Goal: Information Seeking & Learning: Compare options

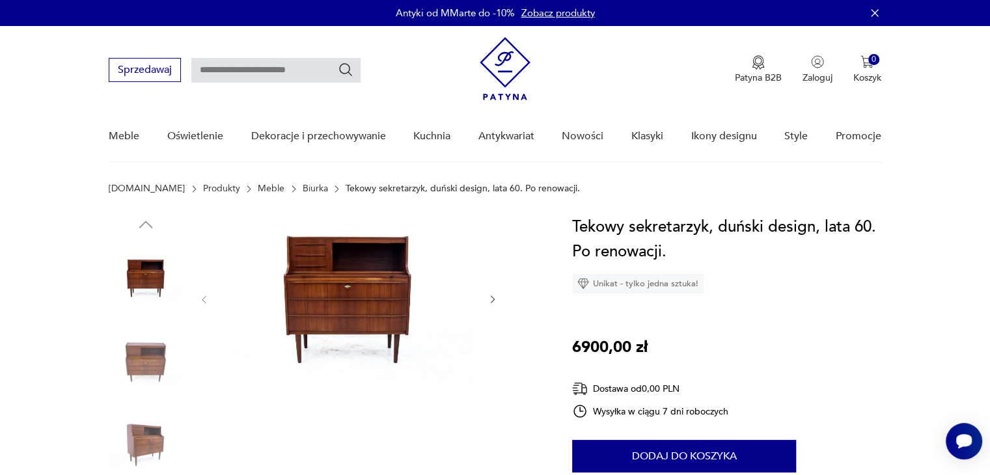
click at [303, 189] on link "Biurka" at bounding box center [315, 189] width 25 height 10
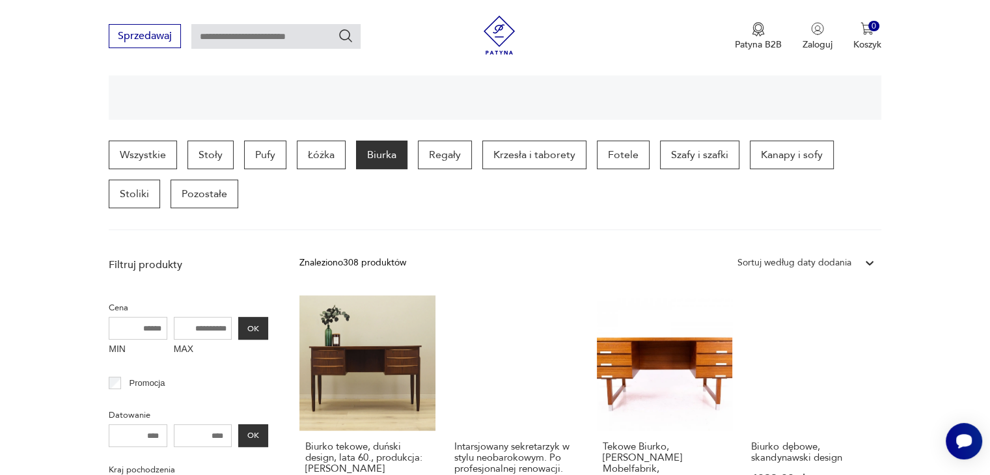
scroll to position [194, 0]
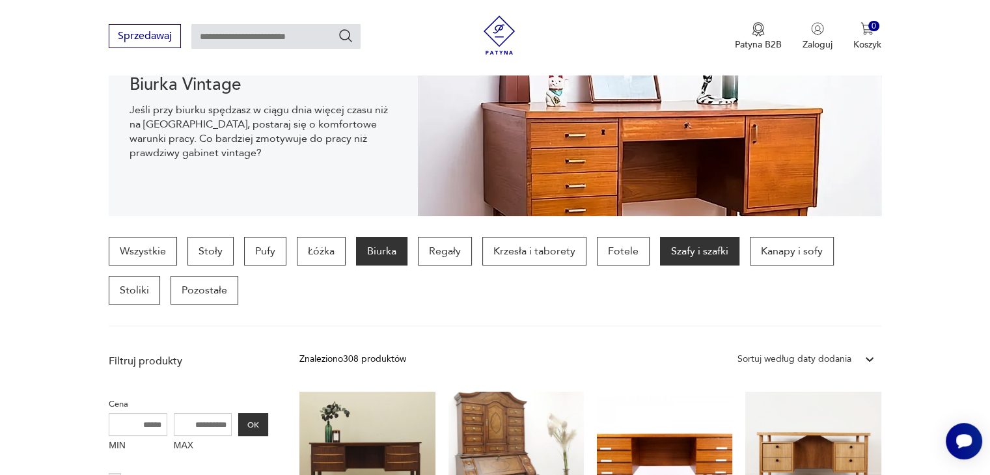
click at [688, 251] on p "Szafy i szafki" at bounding box center [699, 251] width 79 height 29
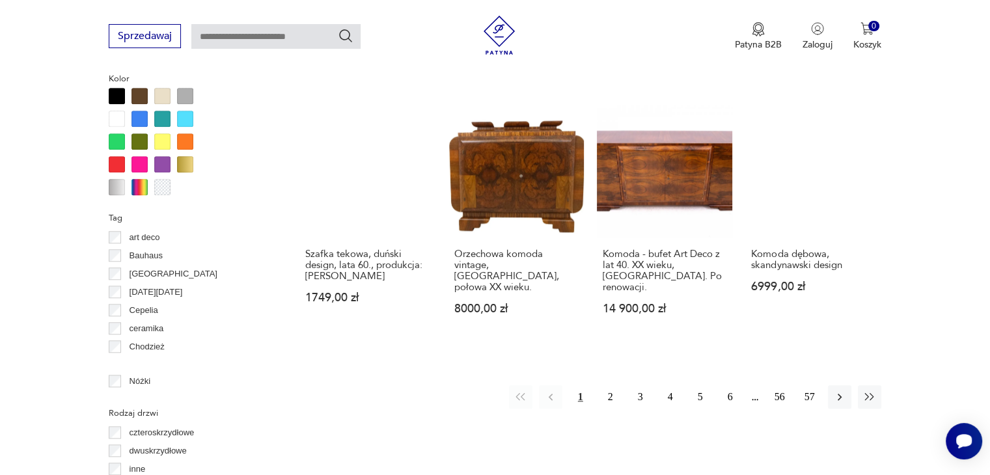
scroll to position [1387, 0]
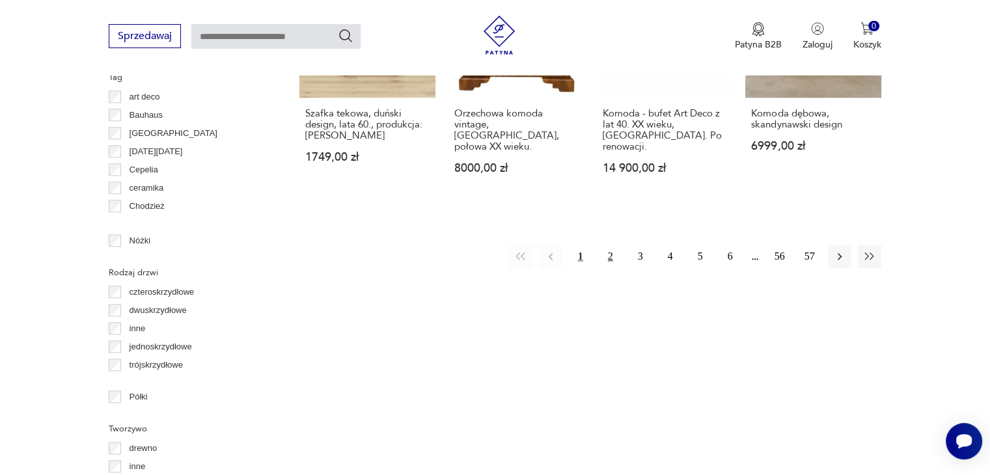
click at [606, 245] on button "2" at bounding box center [610, 256] width 23 height 23
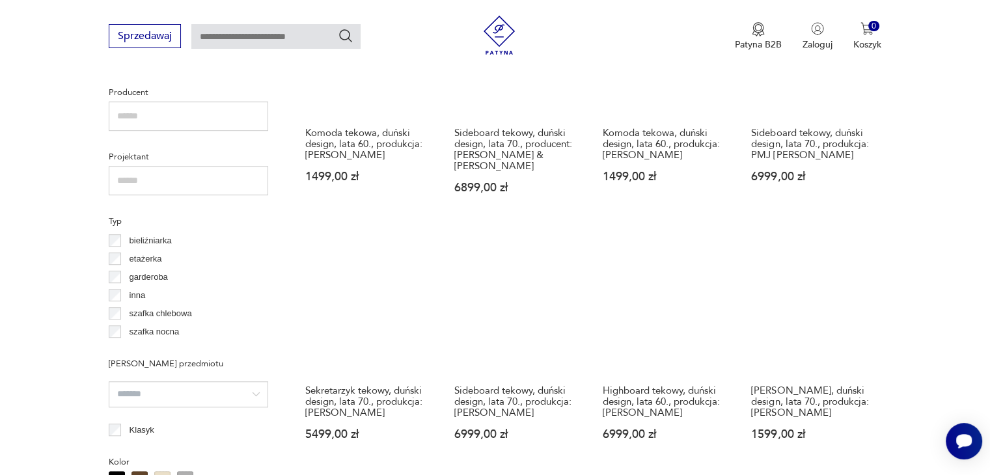
scroll to position [866, 0]
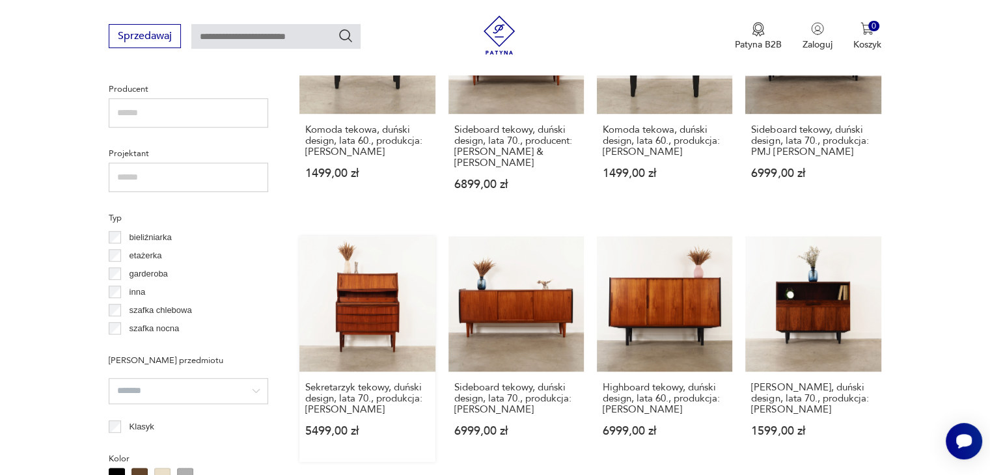
click at [352, 294] on link "Sekretarzyk tekowy, duński design, lata 70., produkcja: [PERSON_NAME] 5499,00 zł" at bounding box center [367, 349] width 135 height 226
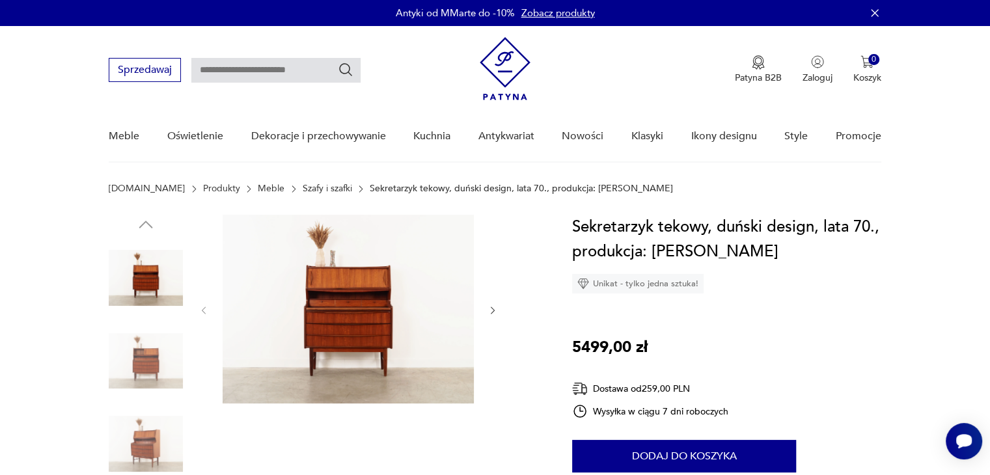
click at [494, 312] on icon "button" at bounding box center [493, 310] width 11 height 11
click at [397, 298] on img at bounding box center [348, 309] width 251 height 189
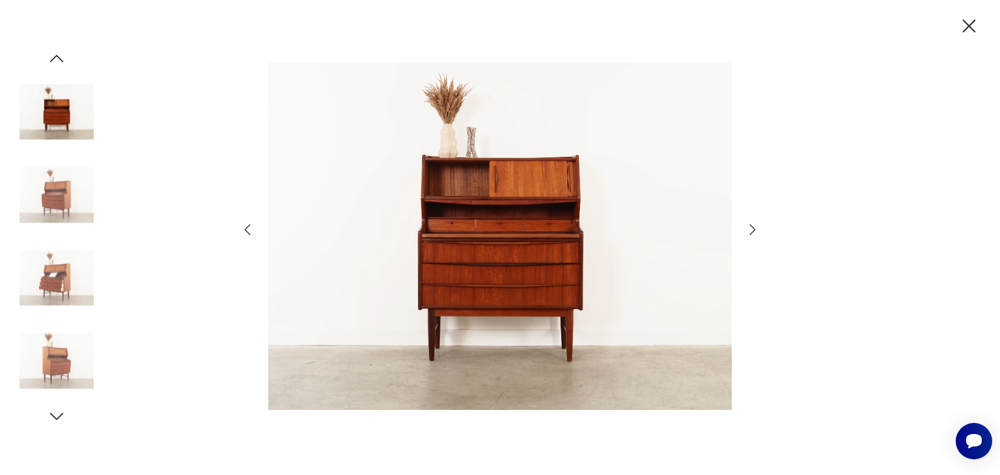
click at [753, 225] on icon "button" at bounding box center [753, 230] width 16 height 16
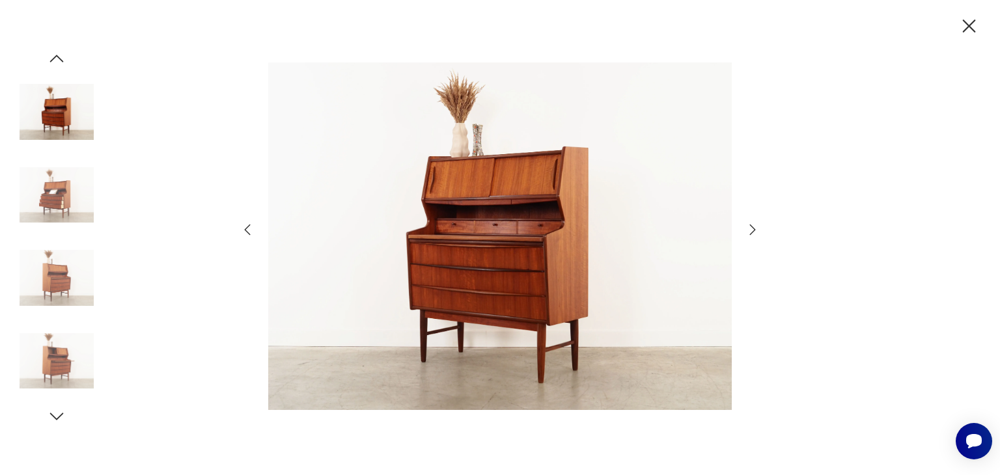
click at [753, 225] on icon "button" at bounding box center [753, 230] width 16 height 16
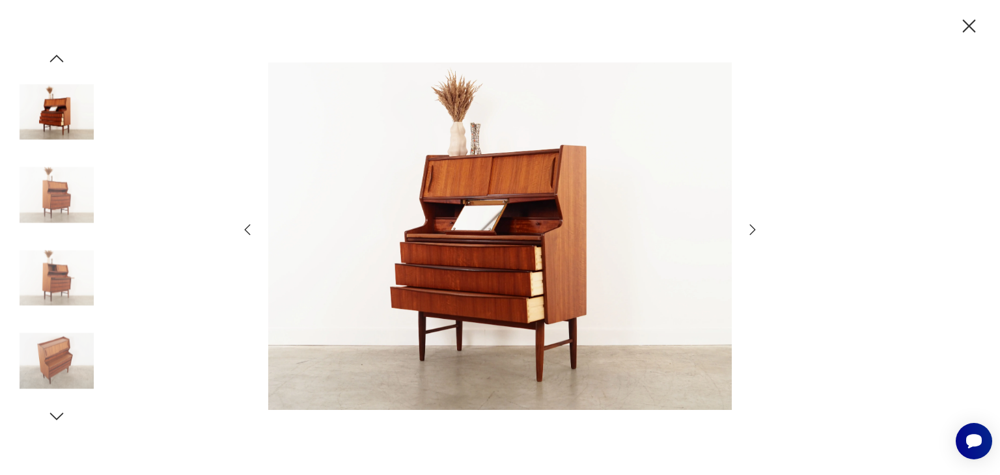
click at [754, 222] on icon "button" at bounding box center [753, 230] width 16 height 16
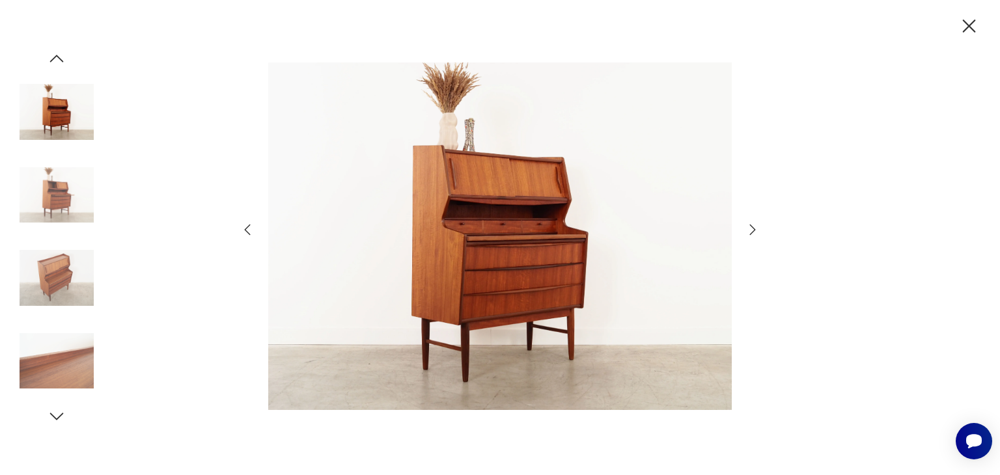
click at [754, 222] on icon "button" at bounding box center [753, 230] width 16 height 16
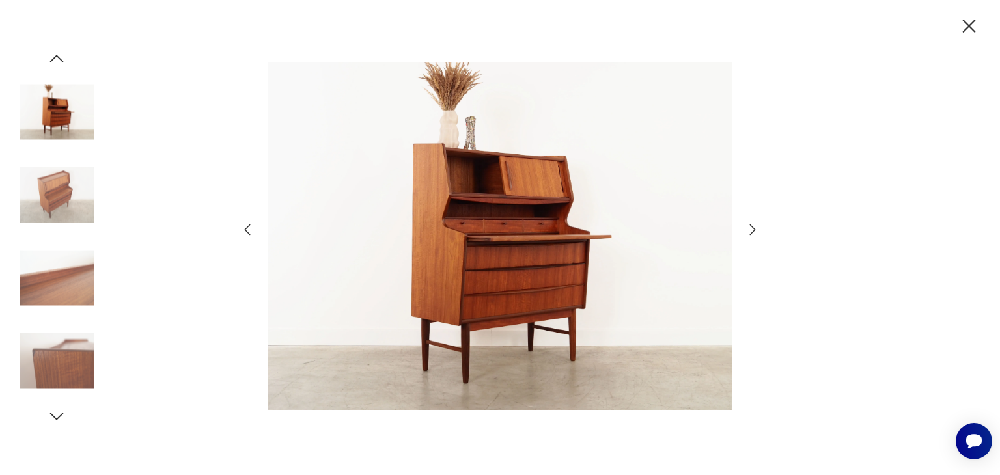
click at [754, 222] on icon "button" at bounding box center [753, 230] width 16 height 16
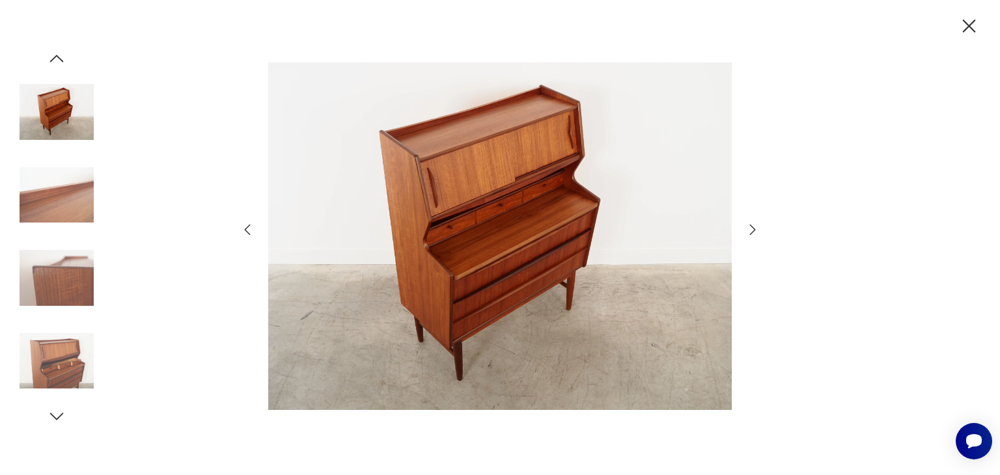
click at [966, 27] on icon "button" at bounding box center [969, 26] width 23 height 23
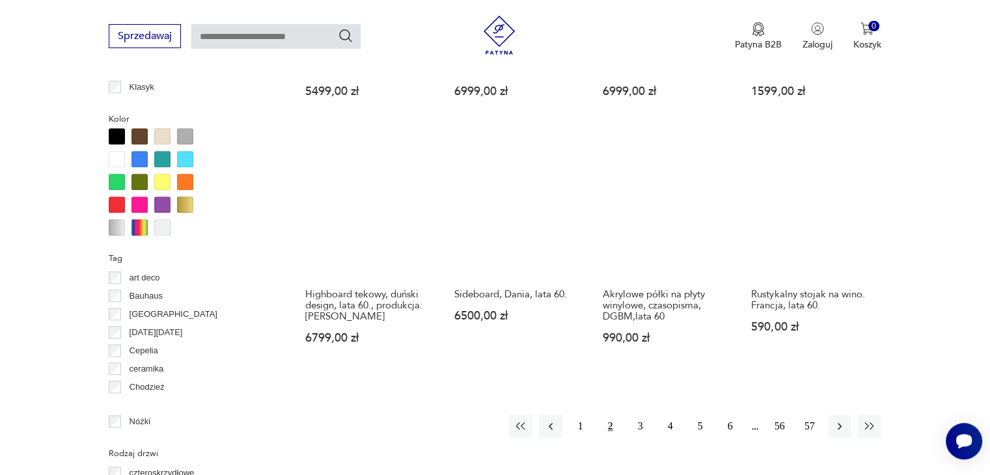
scroll to position [1237, 0]
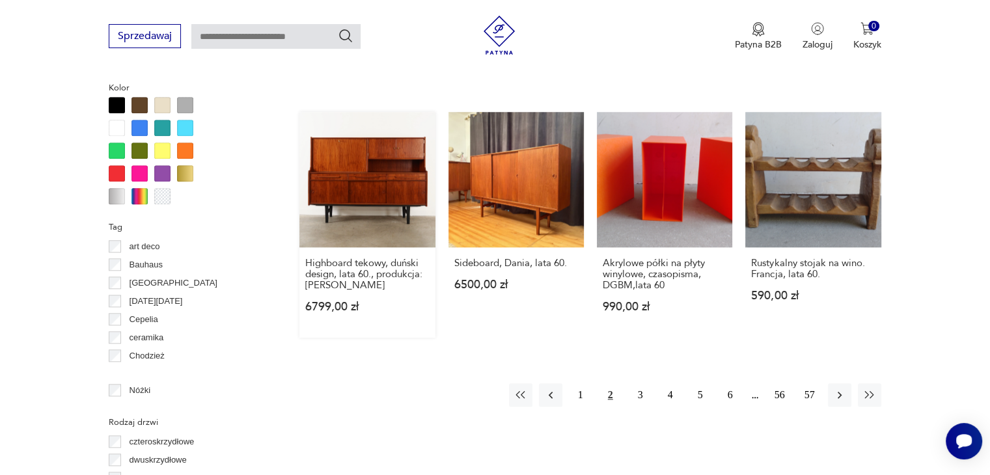
click at [356, 176] on link "Highboard tekowy, duński design, lata 60., produkcja: [PERSON_NAME] 6799,00 zł" at bounding box center [367, 225] width 135 height 226
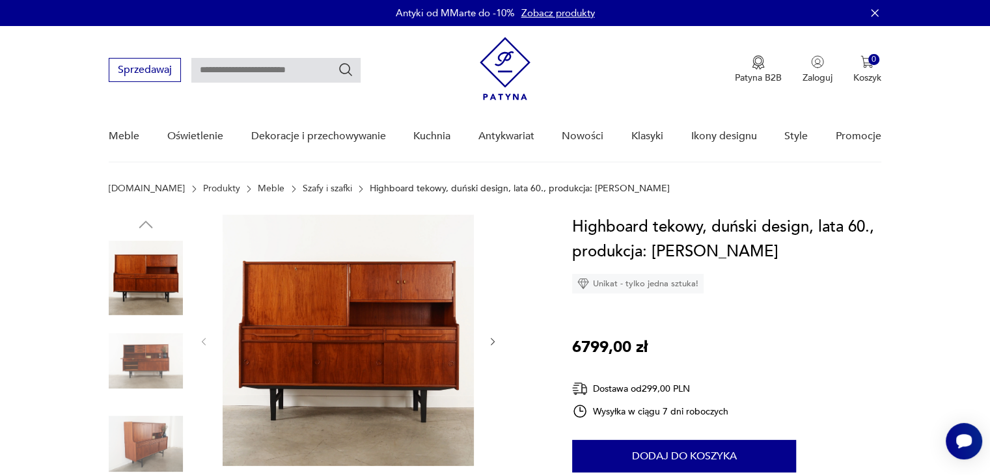
click at [434, 328] on img at bounding box center [348, 340] width 251 height 251
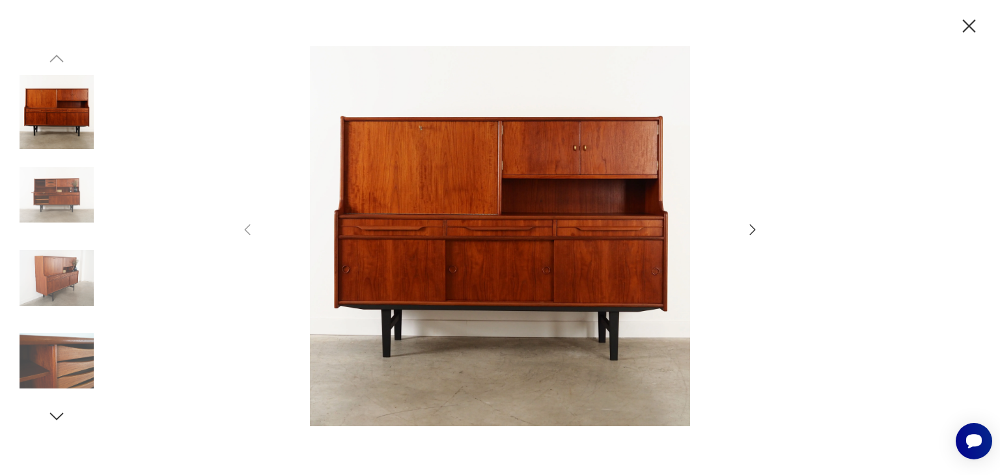
click at [753, 230] on icon "button" at bounding box center [753, 230] width 16 height 16
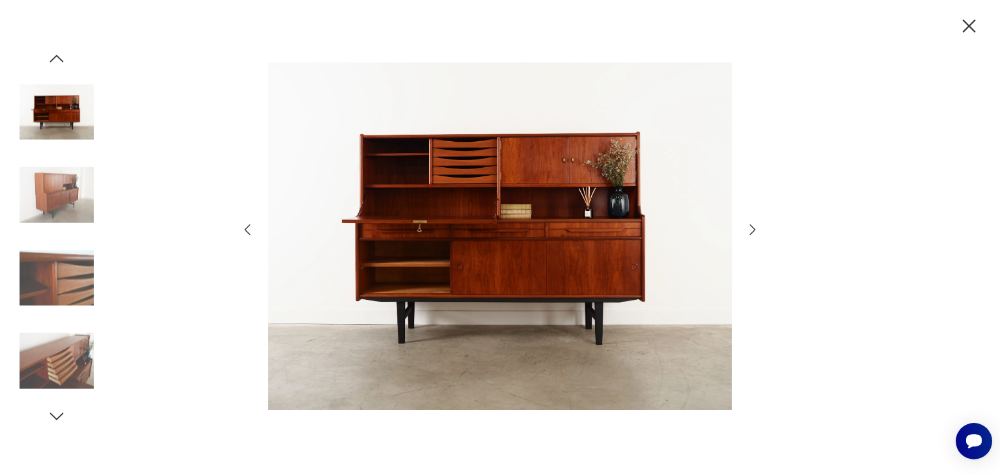
click at [751, 230] on icon "button" at bounding box center [753, 230] width 16 height 16
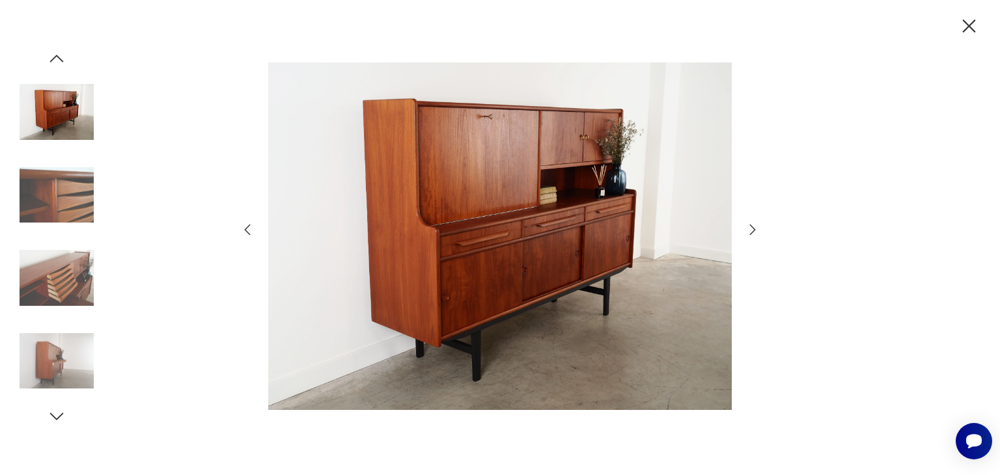
click at [751, 230] on icon "button" at bounding box center [753, 230] width 16 height 16
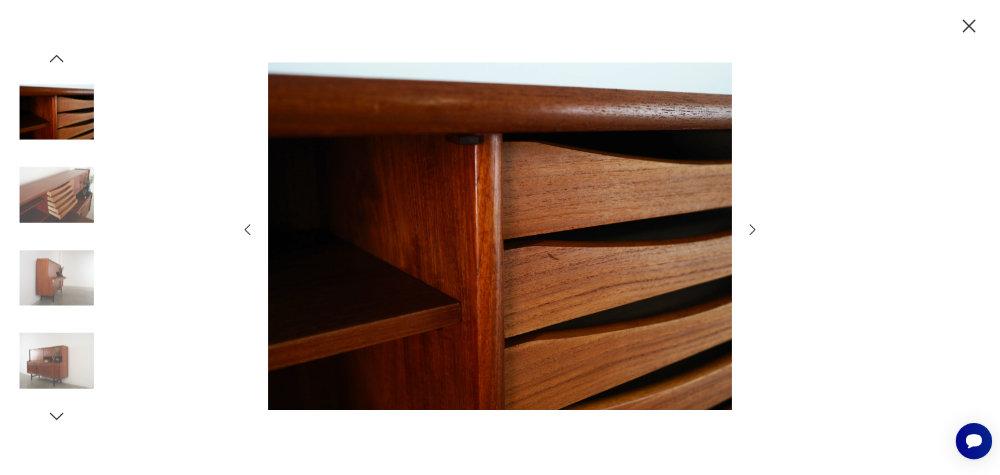
click at [751, 230] on icon "button" at bounding box center [753, 230] width 16 height 16
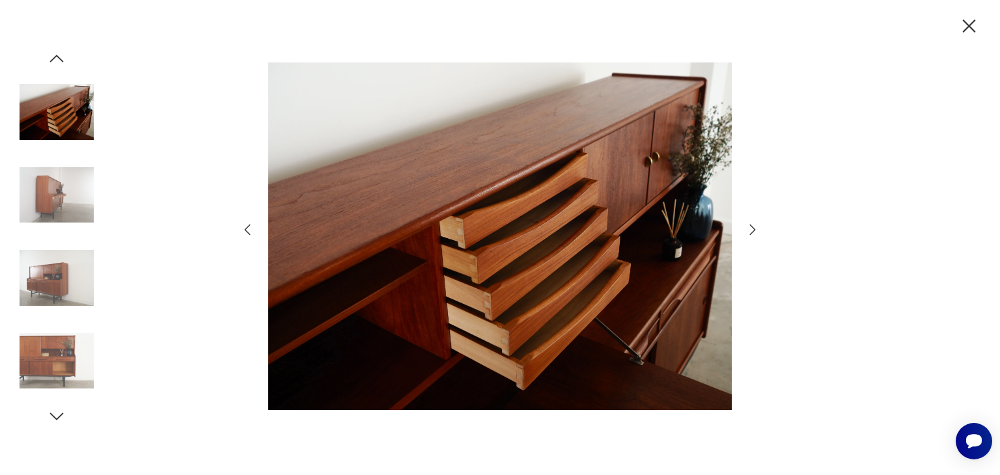
click at [751, 230] on icon "button" at bounding box center [753, 230] width 16 height 16
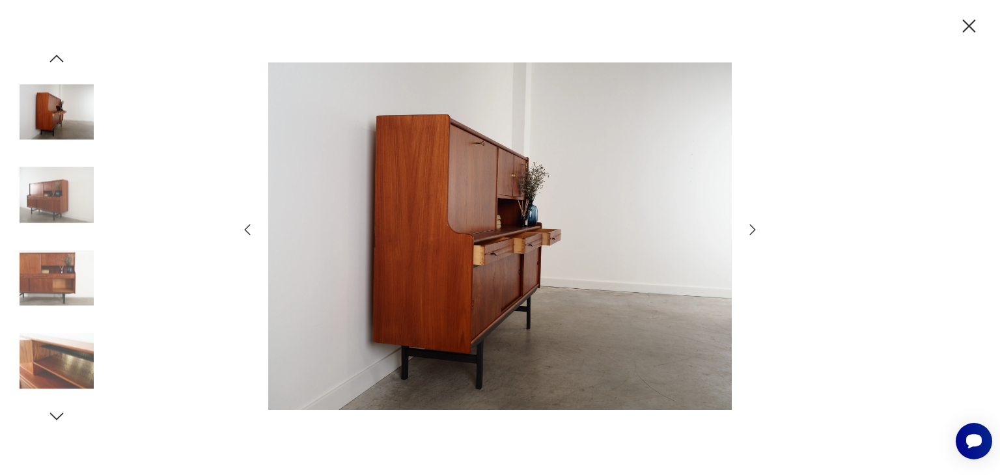
click at [753, 230] on icon "button" at bounding box center [753, 230] width 16 height 16
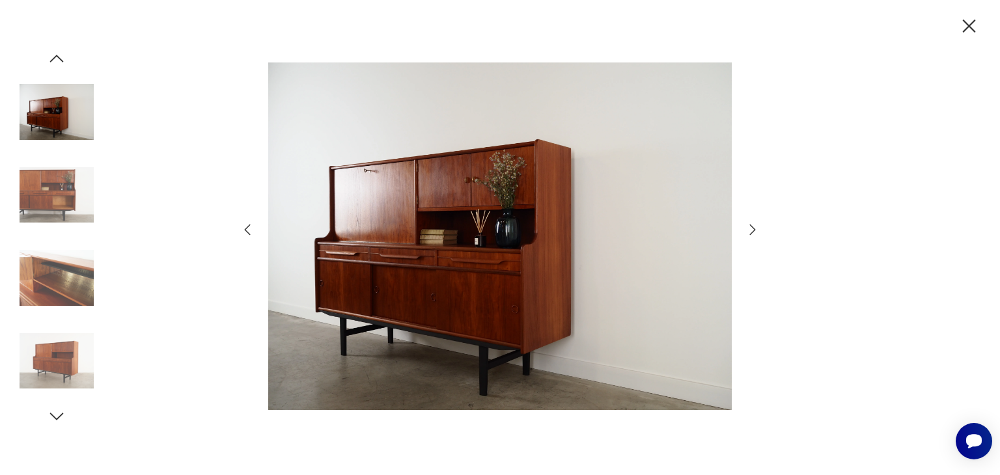
click at [753, 230] on icon "button" at bounding box center [753, 230] width 16 height 16
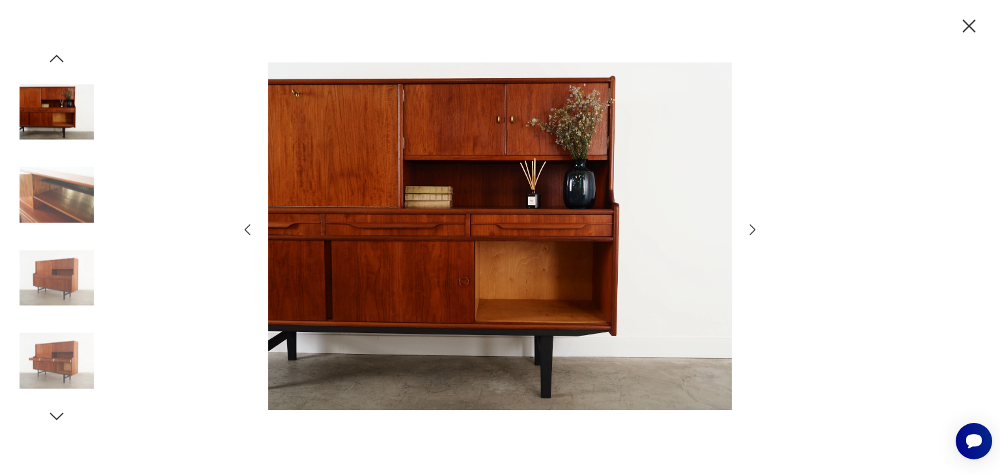
click at [753, 230] on icon "button" at bounding box center [753, 230] width 16 height 16
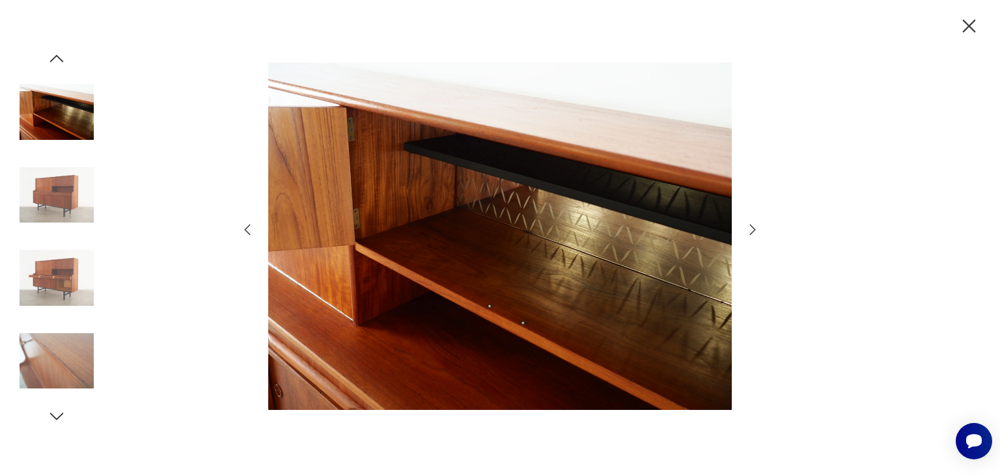
click at [753, 230] on icon "button" at bounding box center [753, 230] width 16 height 16
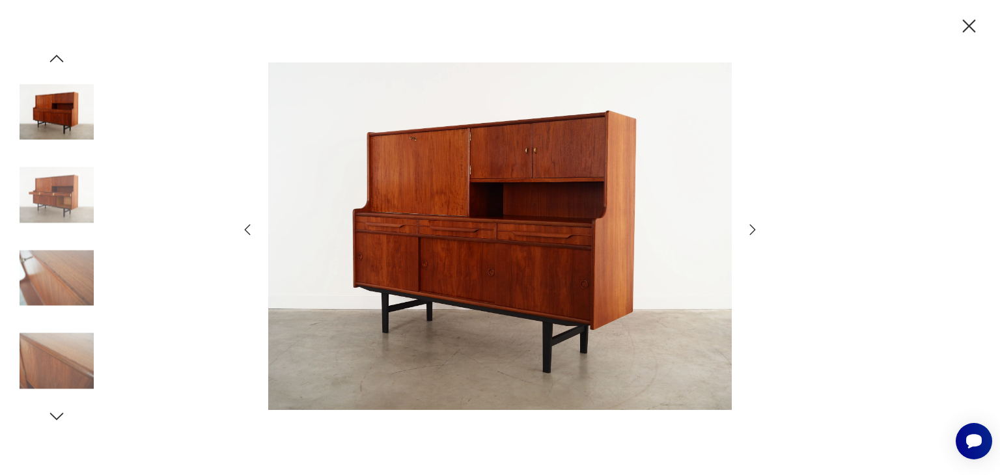
click at [753, 230] on icon "button" at bounding box center [753, 230] width 16 height 16
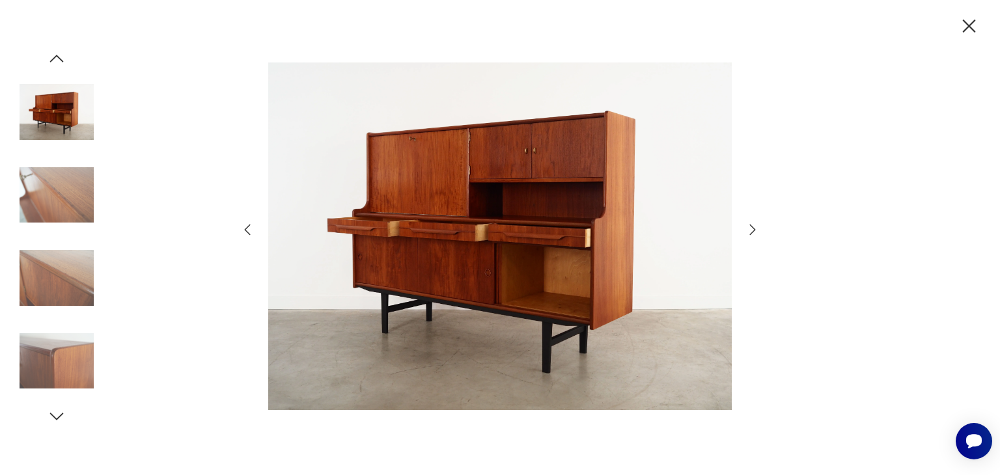
click at [961, 23] on icon "button" at bounding box center [969, 26] width 23 height 23
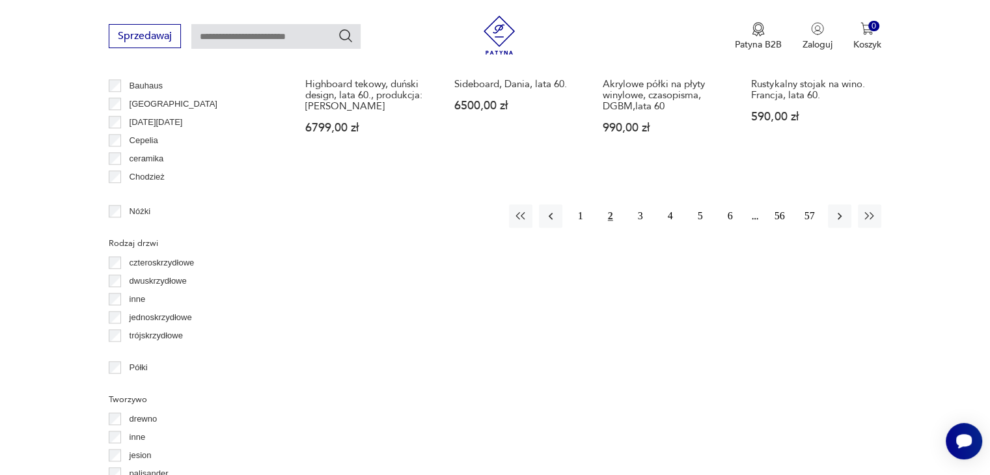
scroll to position [1422, 0]
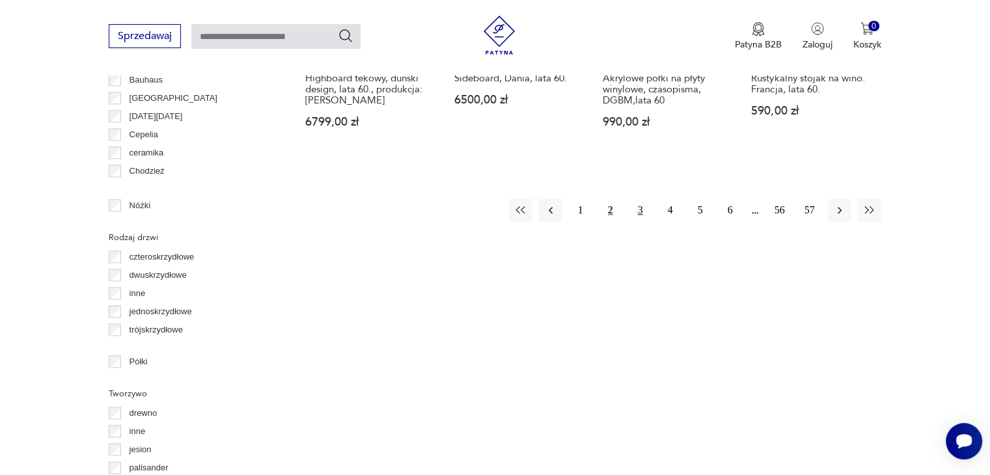
click at [635, 202] on button "3" at bounding box center [640, 210] width 23 height 23
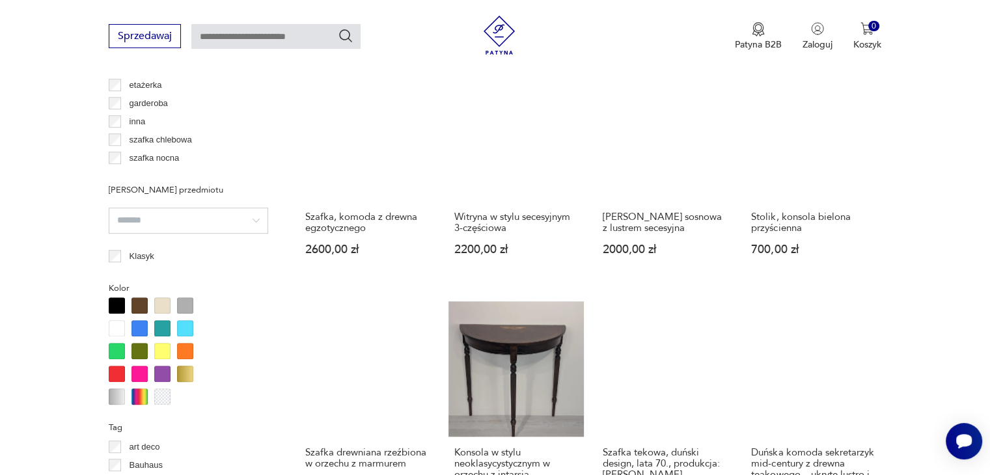
scroll to position [1257, 0]
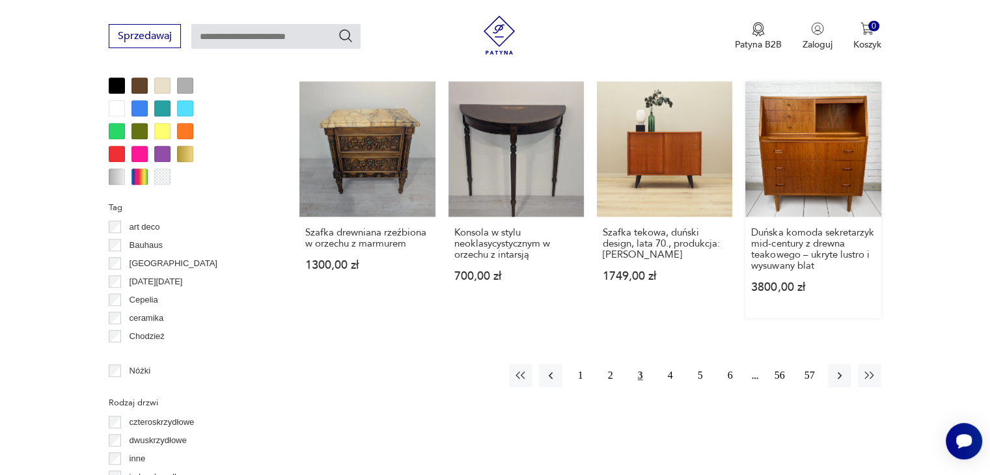
click at [810, 158] on link "Duńska komoda sekretarzyk mid-century z drewna teakowego – ukryte lustro i wysu…" at bounding box center [813, 199] width 135 height 237
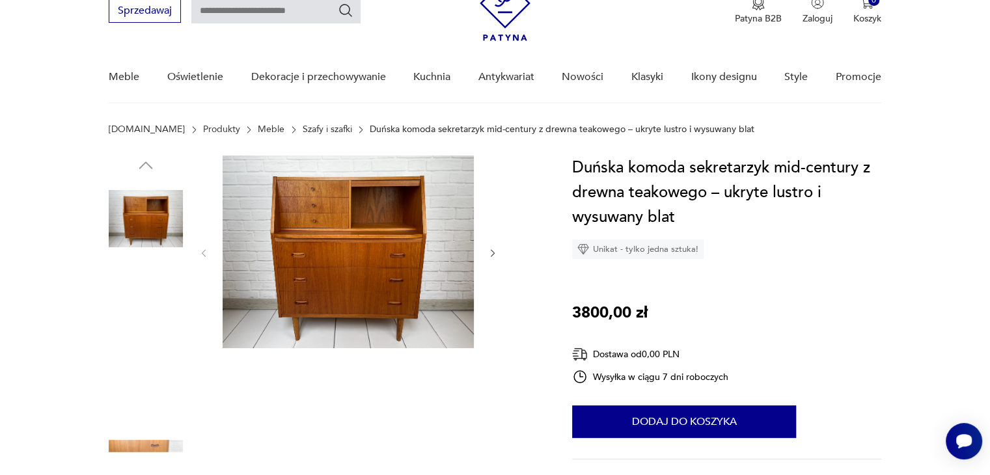
scroll to position [130, 0]
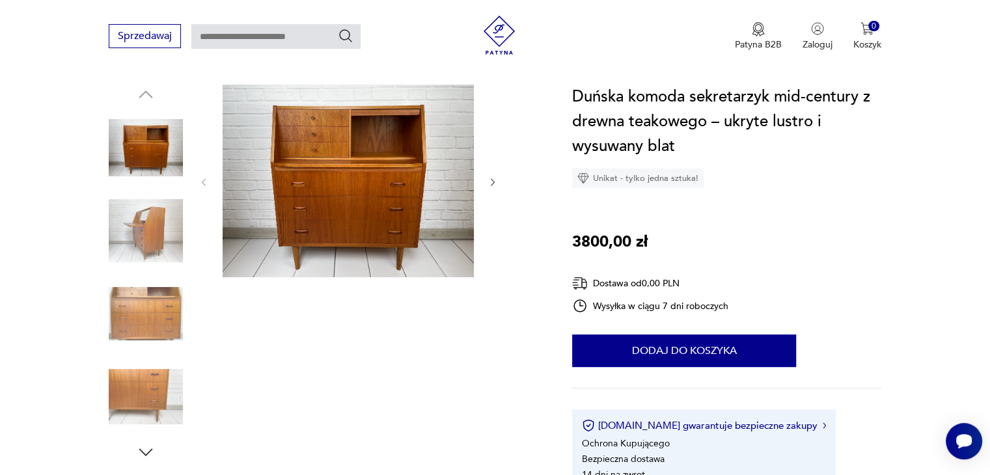
click at [427, 175] on img at bounding box center [348, 181] width 251 height 193
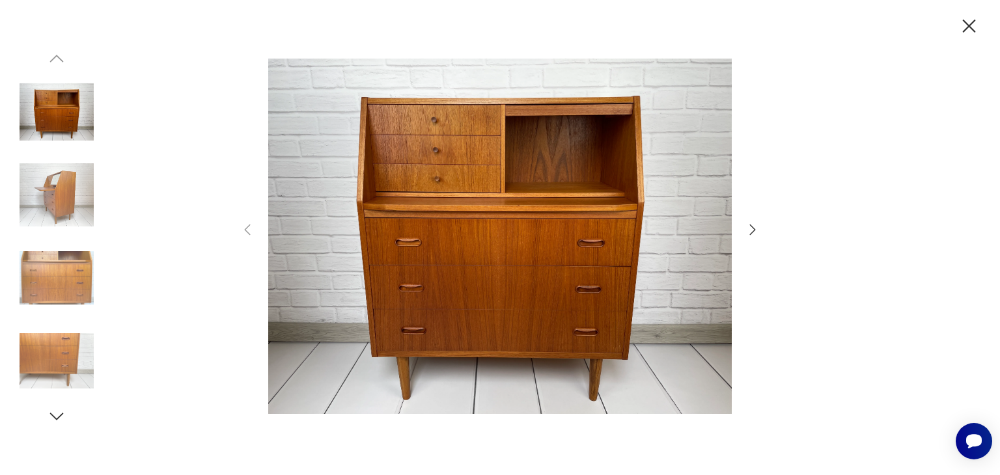
click at [752, 232] on icon "button" at bounding box center [753, 230] width 6 height 10
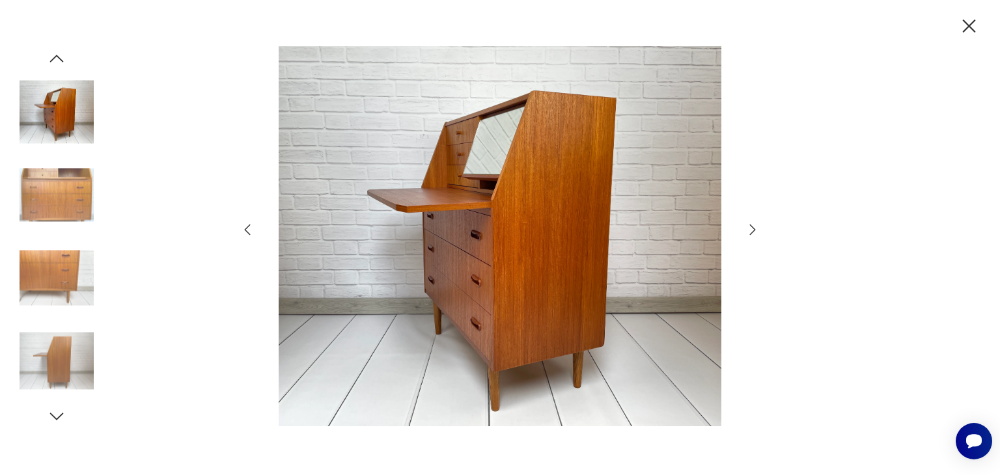
click at [753, 230] on icon "button" at bounding box center [753, 230] width 16 height 16
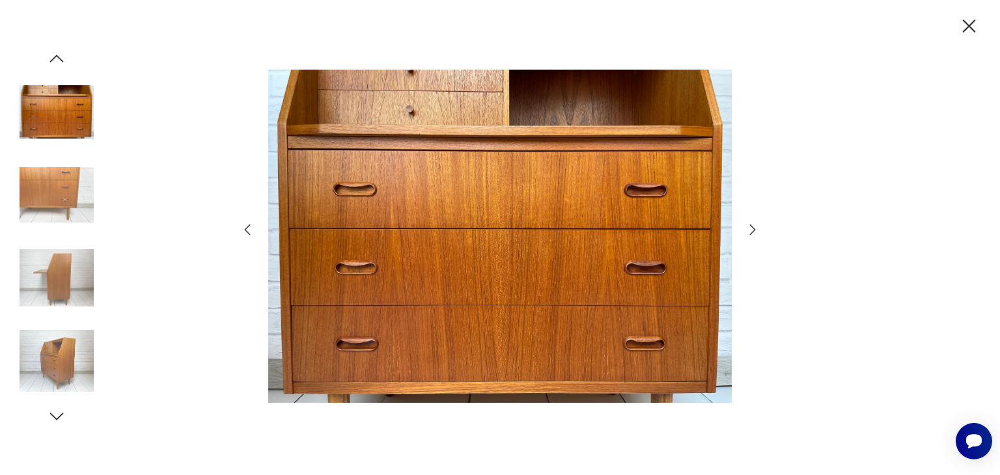
click at [753, 230] on icon "button" at bounding box center [753, 230] width 16 height 16
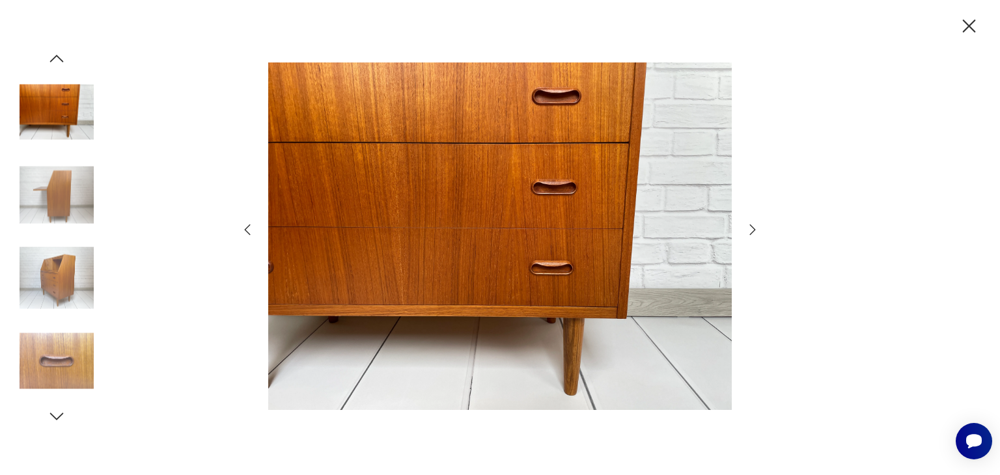
click at [753, 228] on icon "button" at bounding box center [753, 230] width 6 height 10
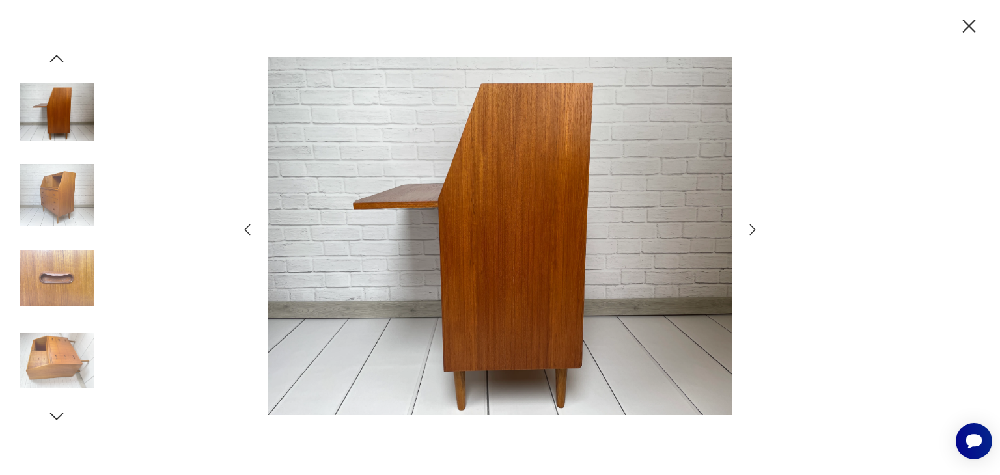
click at [753, 228] on icon "button" at bounding box center [753, 230] width 6 height 10
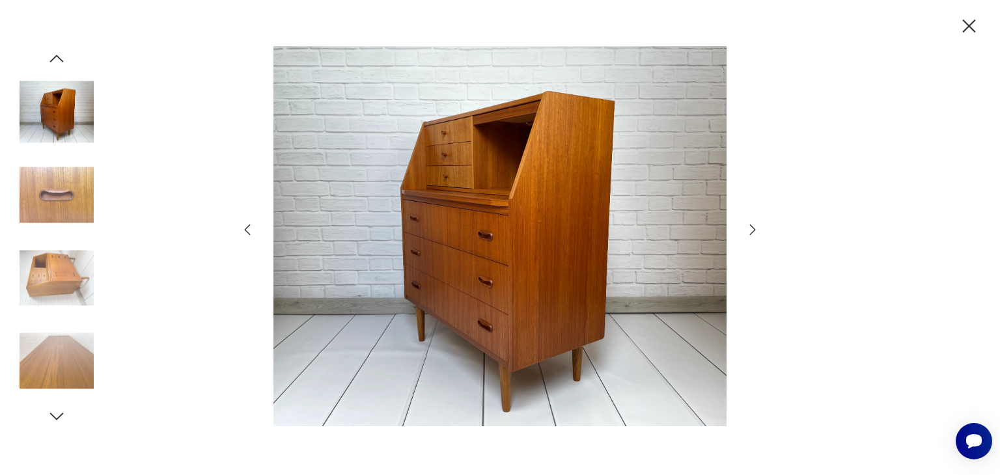
click at [753, 228] on icon "button" at bounding box center [753, 230] width 6 height 10
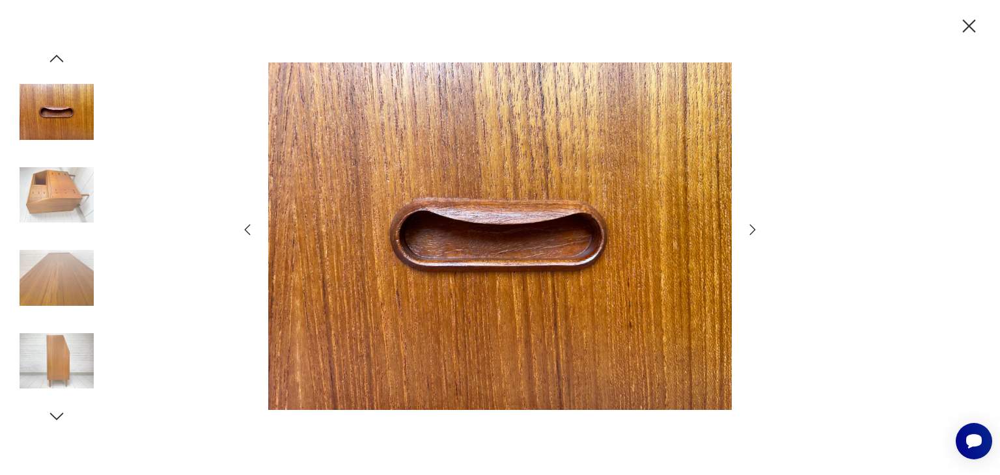
click at [753, 228] on icon "button" at bounding box center [753, 230] width 6 height 10
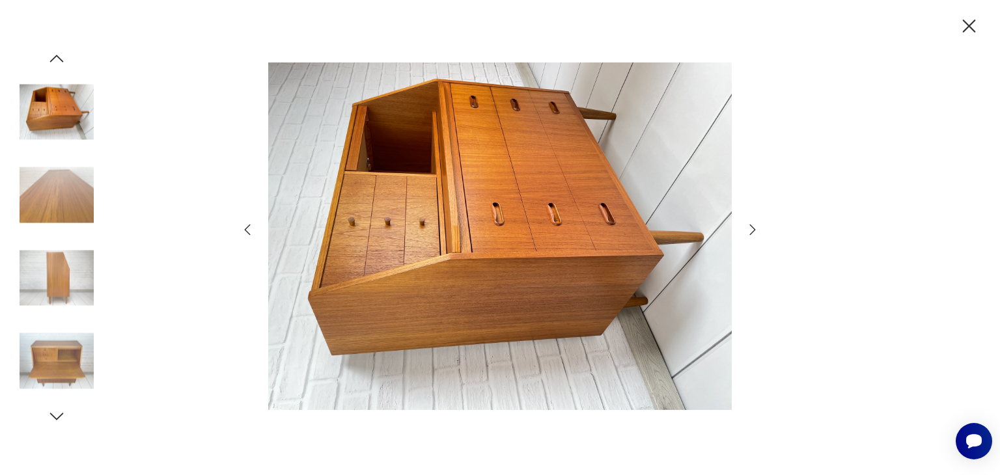
click at [753, 228] on icon "button" at bounding box center [753, 230] width 6 height 10
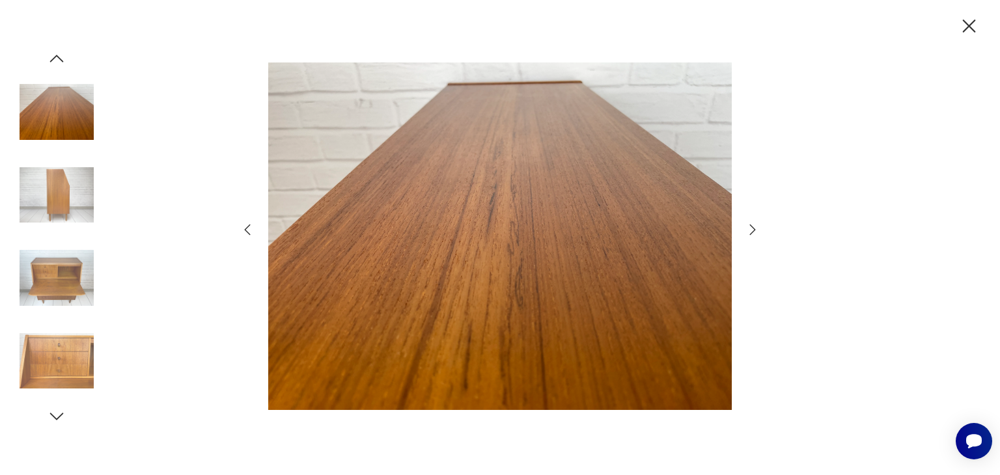
click at [753, 225] on icon "button" at bounding box center [753, 230] width 16 height 16
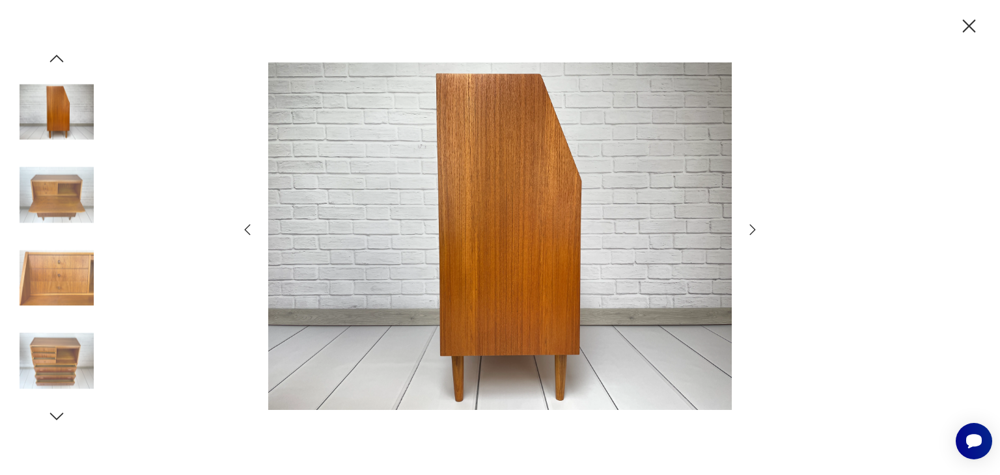
click at [753, 225] on icon "button" at bounding box center [753, 230] width 16 height 16
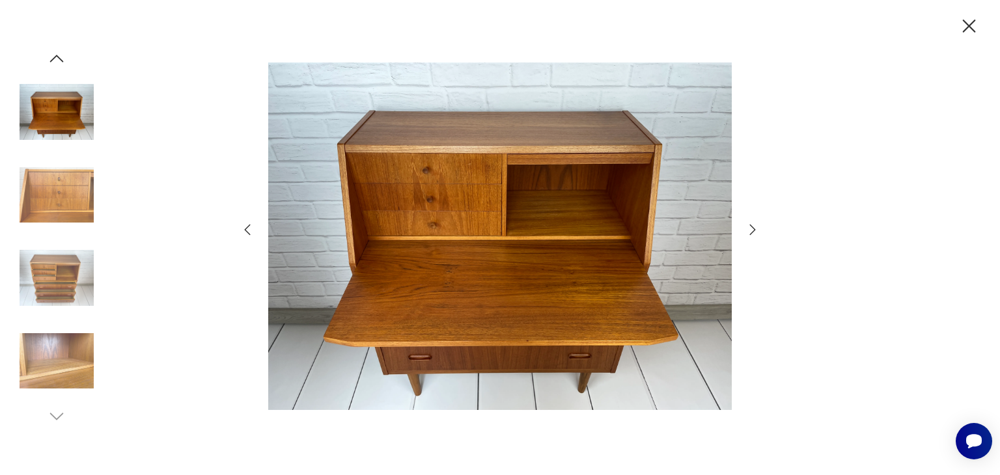
click at [753, 225] on icon "button" at bounding box center [753, 230] width 16 height 16
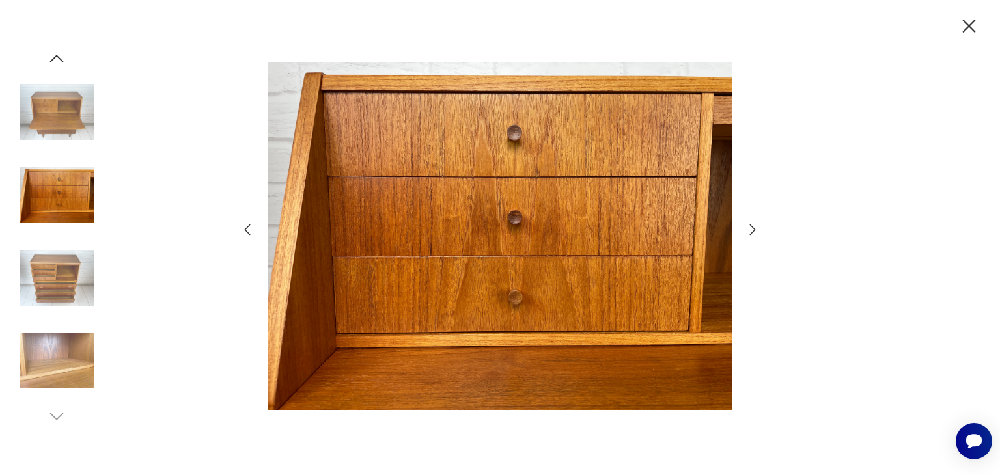
click at [753, 225] on icon "button" at bounding box center [753, 230] width 16 height 16
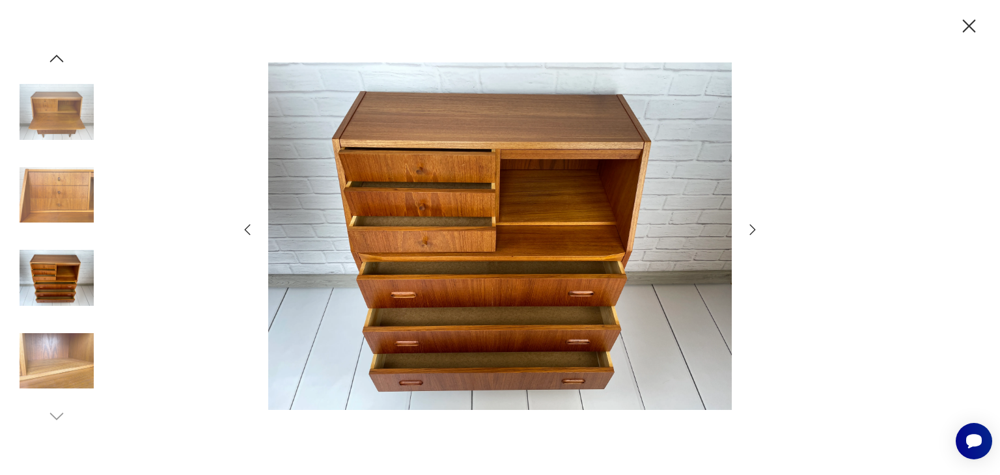
click at [966, 24] on icon "button" at bounding box center [969, 26] width 13 height 13
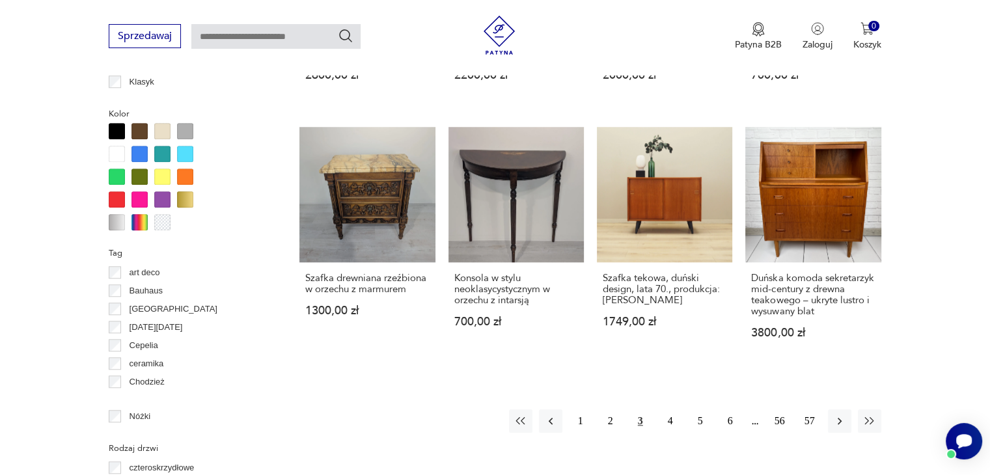
scroll to position [1234, 0]
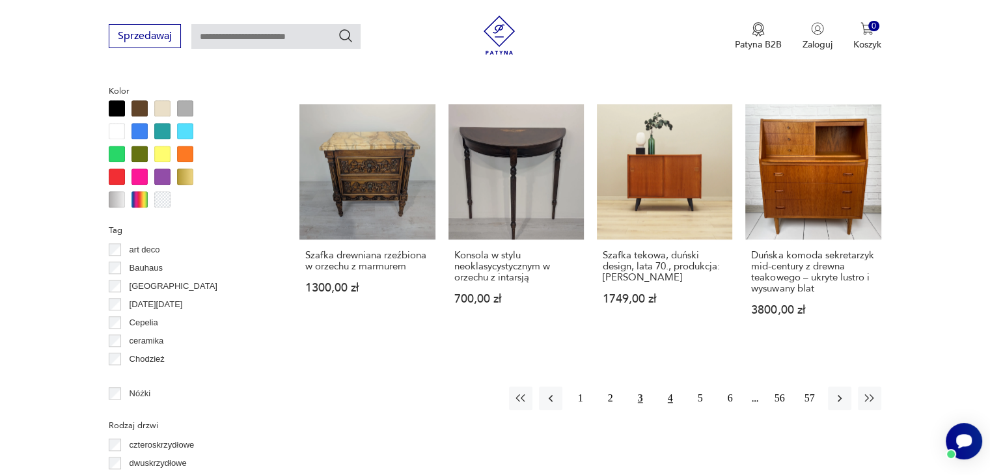
click at [672, 389] on button "4" at bounding box center [670, 398] width 23 height 23
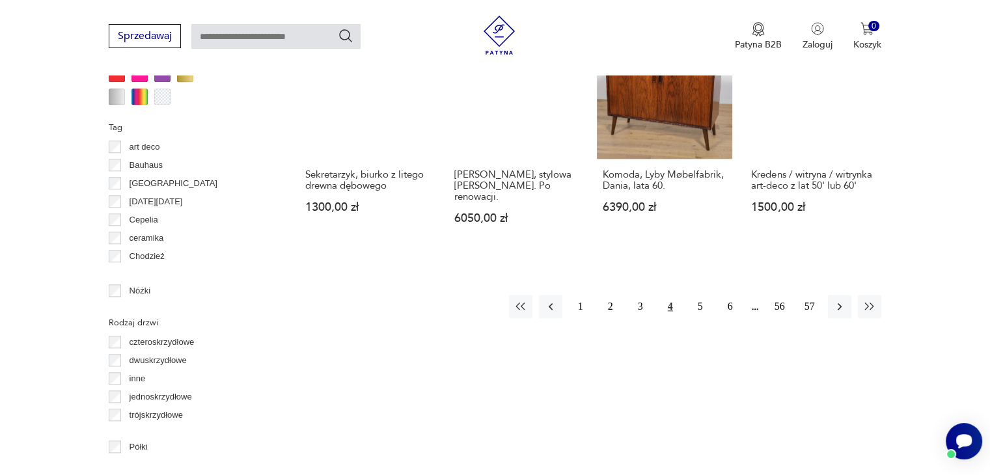
scroll to position [1387, 0]
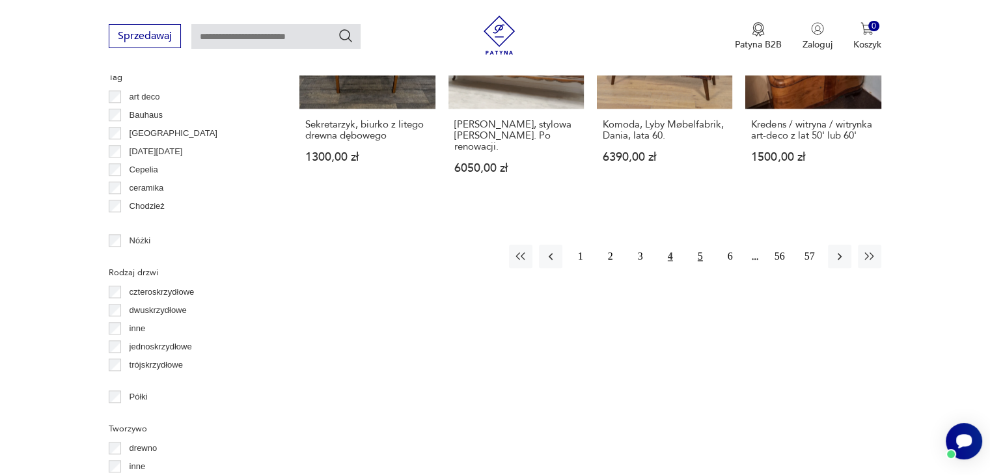
click at [696, 245] on button "5" at bounding box center [700, 256] width 23 height 23
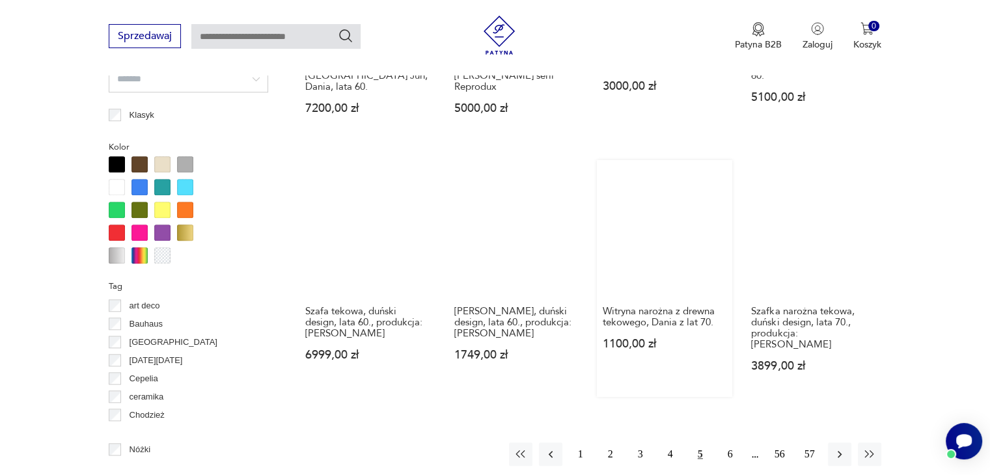
scroll to position [1257, 0]
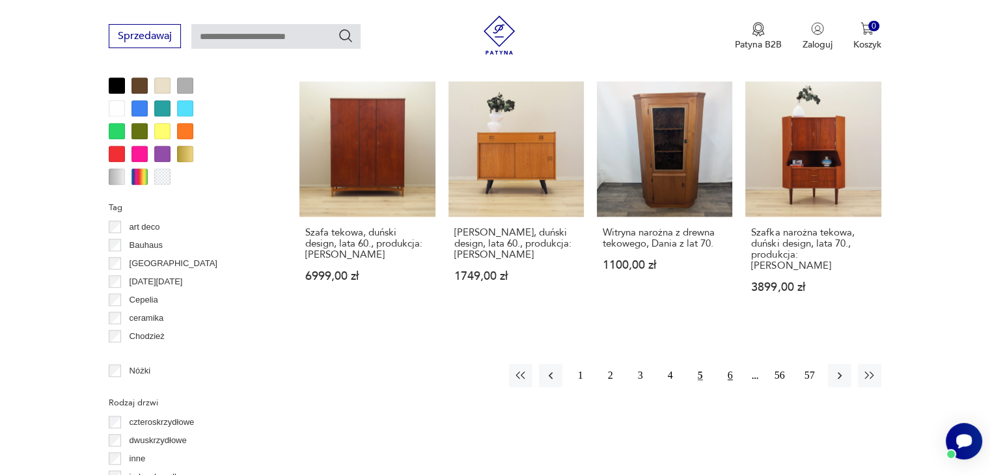
click at [721, 364] on button "6" at bounding box center [730, 375] width 23 height 23
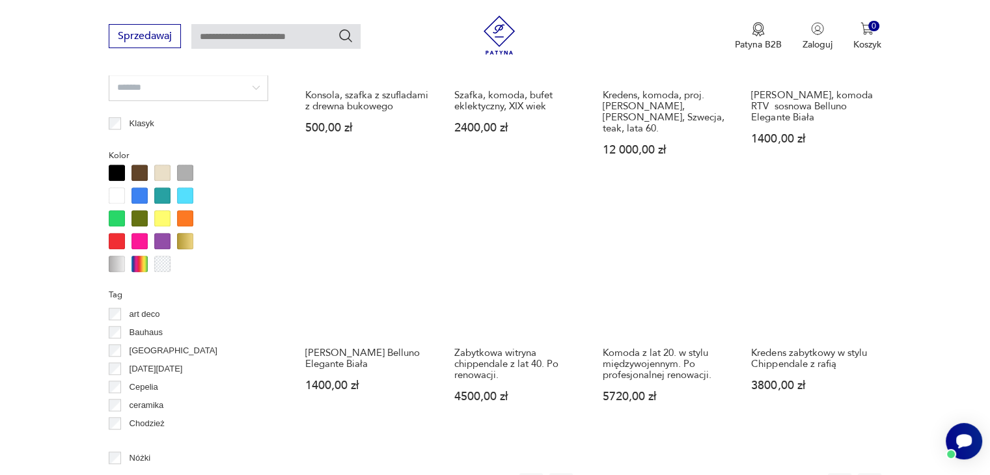
scroll to position [1192, 0]
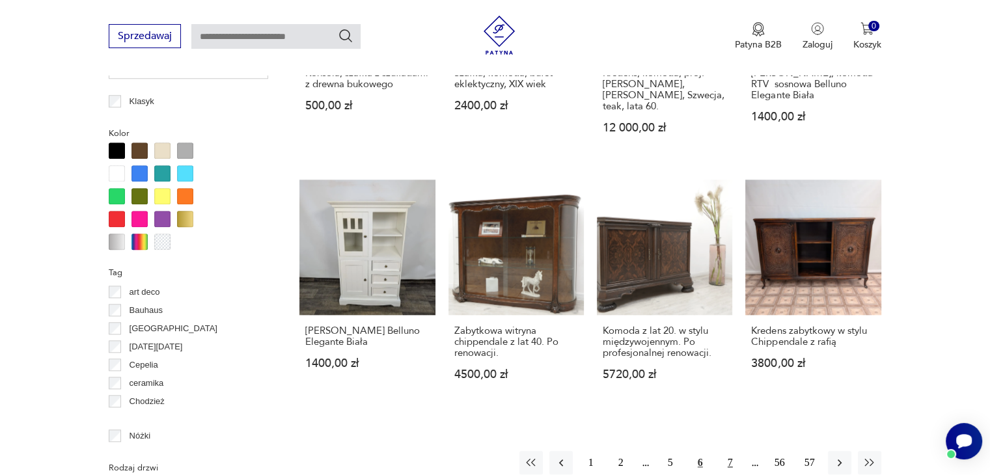
click at [726, 451] on button "7" at bounding box center [730, 462] width 23 height 23
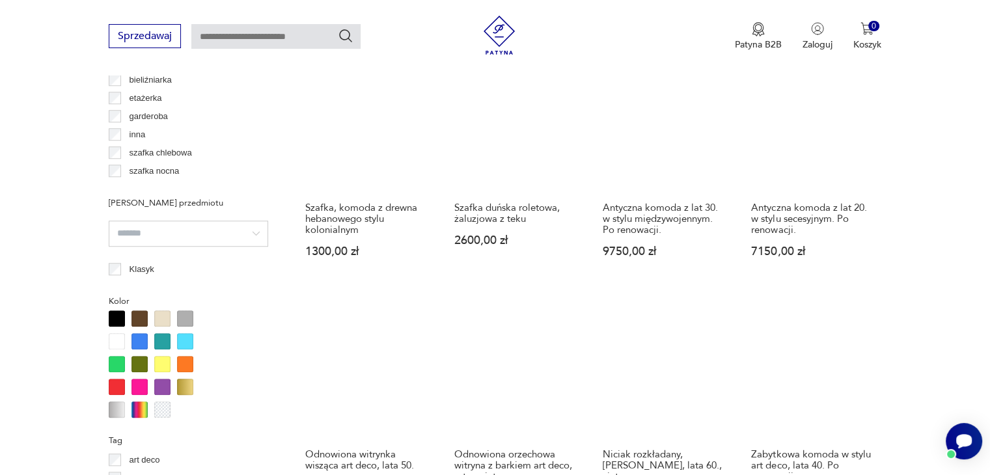
scroll to position [1192, 0]
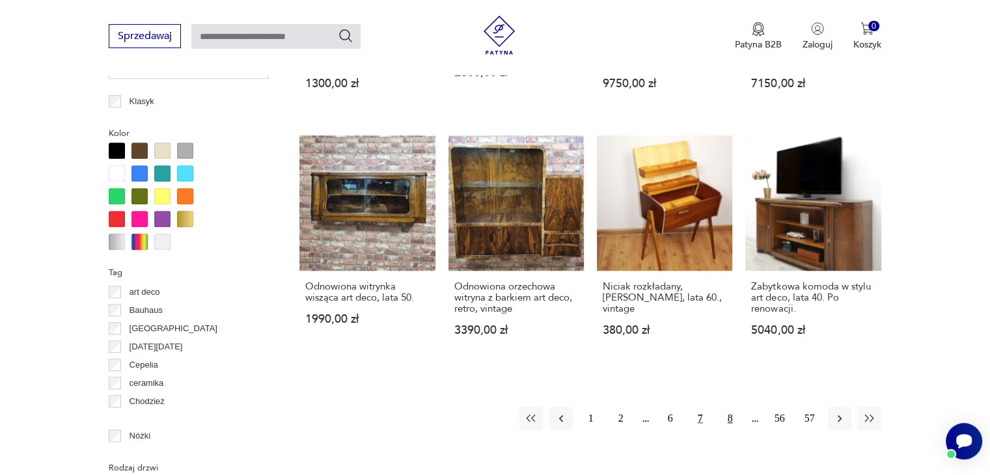
click at [729, 421] on button "8" at bounding box center [730, 418] width 23 height 23
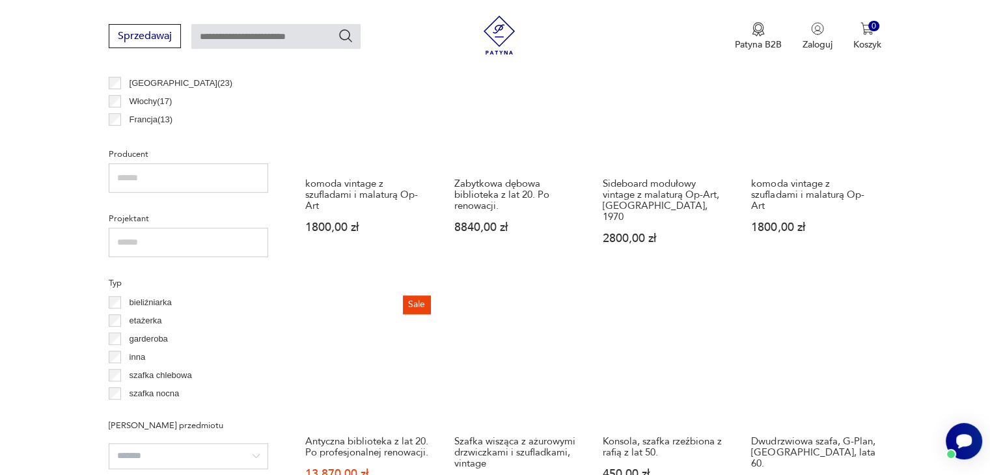
scroll to position [1061, 0]
